Goal: Find specific page/section: Find specific page/section

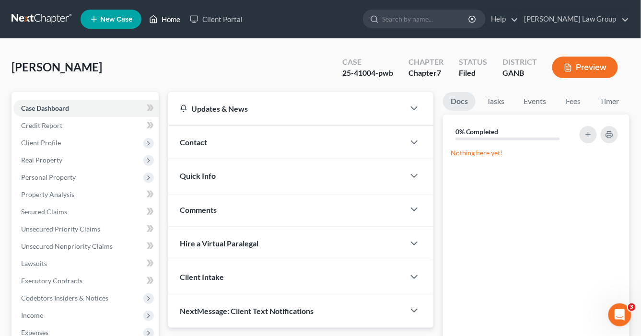
click at [174, 20] on link "Home" at bounding box center [164, 19] width 41 height 17
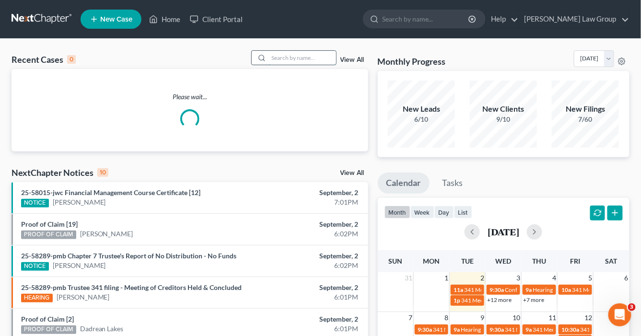
click at [303, 56] on input "search" at bounding box center [302, 58] width 67 height 14
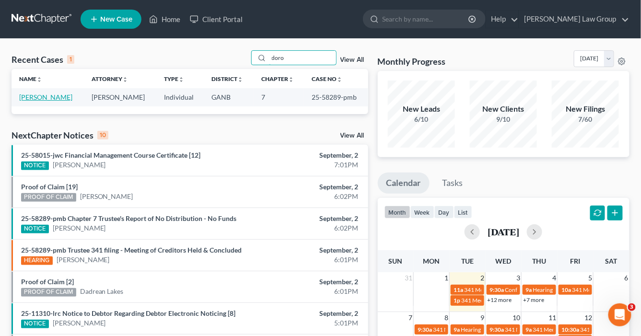
type input "doro"
click at [46, 97] on link "[PERSON_NAME]" at bounding box center [45, 97] width 53 height 8
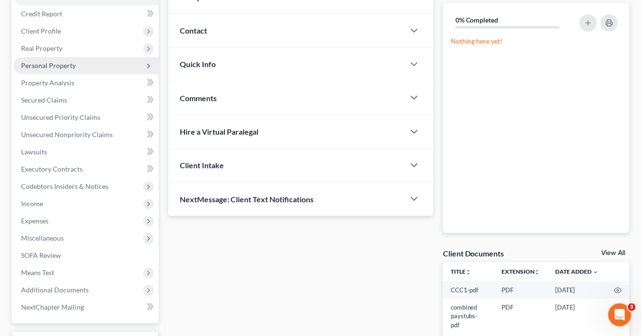
scroll to position [189, 0]
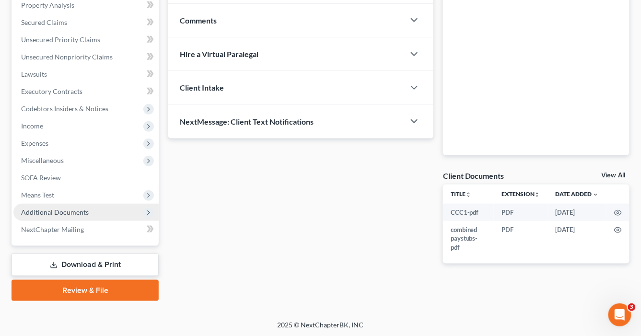
click at [60, 213] on span "Additional Documents" at bounding box center [55, 212] width 68 height 8
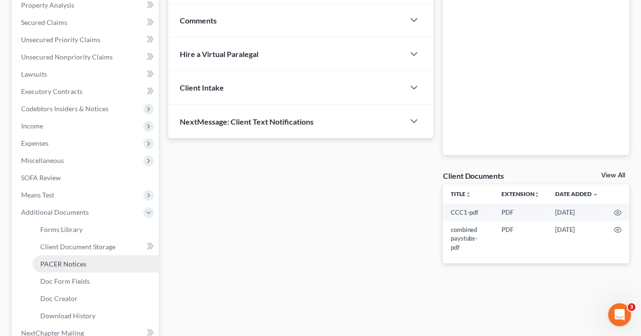
click at [77, 265] on span "PACER Notices" at bounding box center [63, 264] width 46 height 8
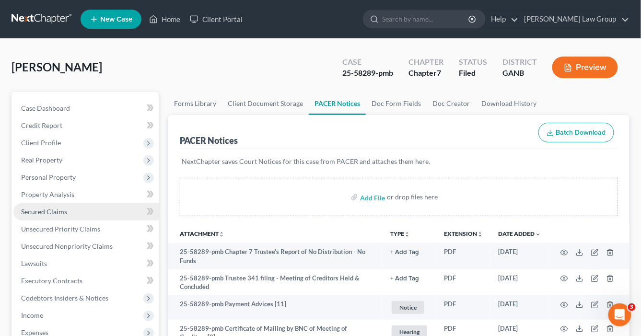
click at [46, 213] on span "Secured Claims" at bounding box center [44, 212] width 46 height 8
